Goal: Navigation & Orientation: Find specific page/section

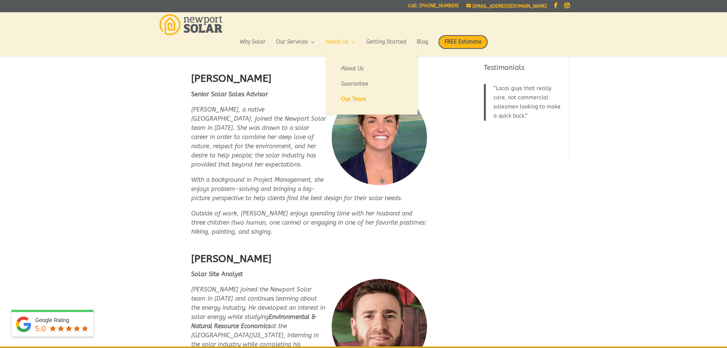
scroll to position [773, 0]
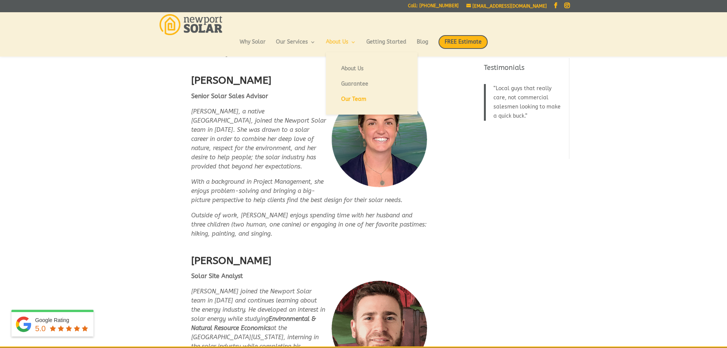
click at [332, 41] on link "About Us" at bounding box center [341, 45] width 30 height 13
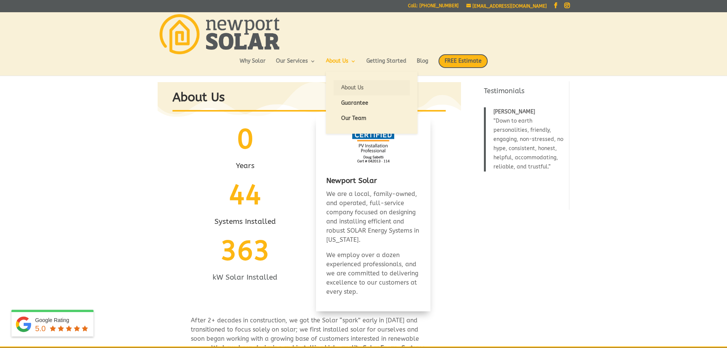
click at [347, 90] on link "About Us" at bounding box center [372, 87] width 76 height 15
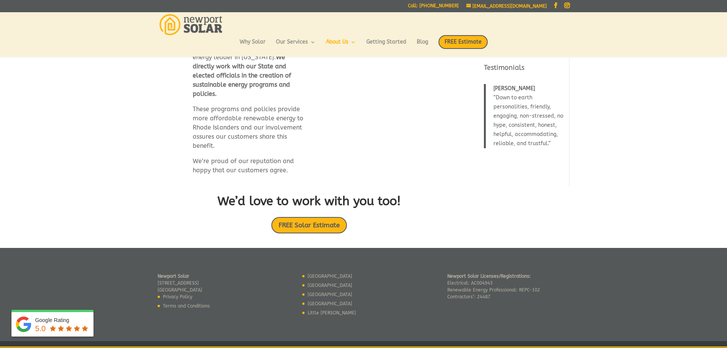
scroll to position [462, 0]
